Goal: Use online tool/utility: Use online tool/utility

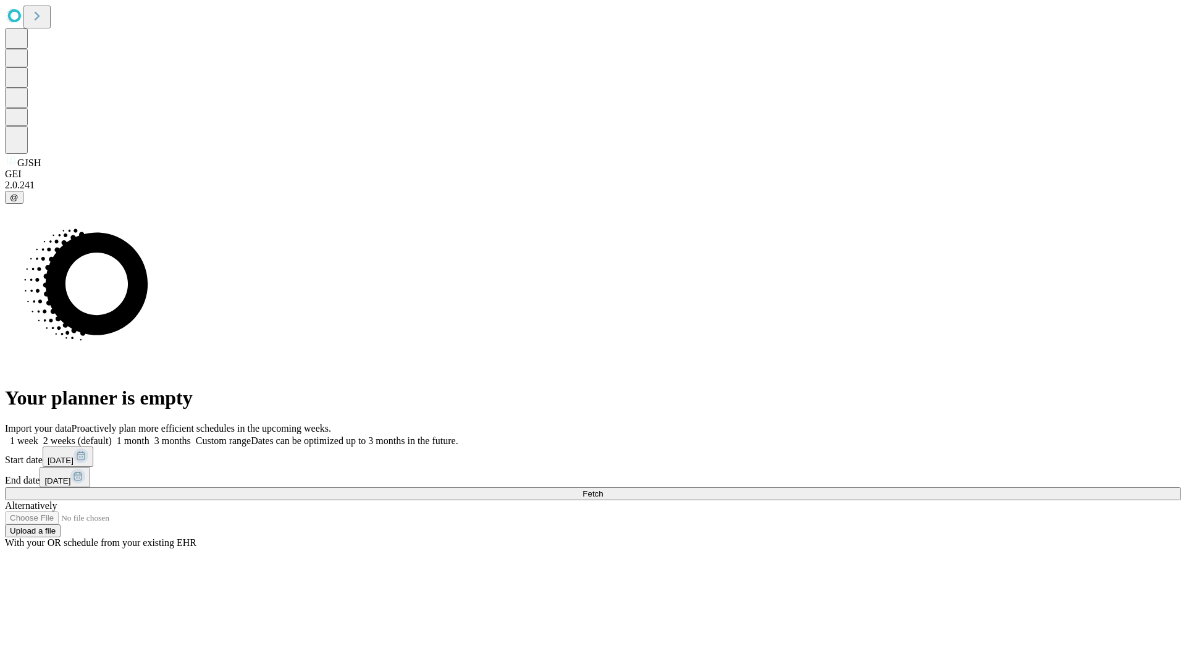
click at [603, 489] on span "Fetch" at bounding box center [592, 493] width 20 height 9
